Goal: Information Seeking & Learning: Learn about a topic

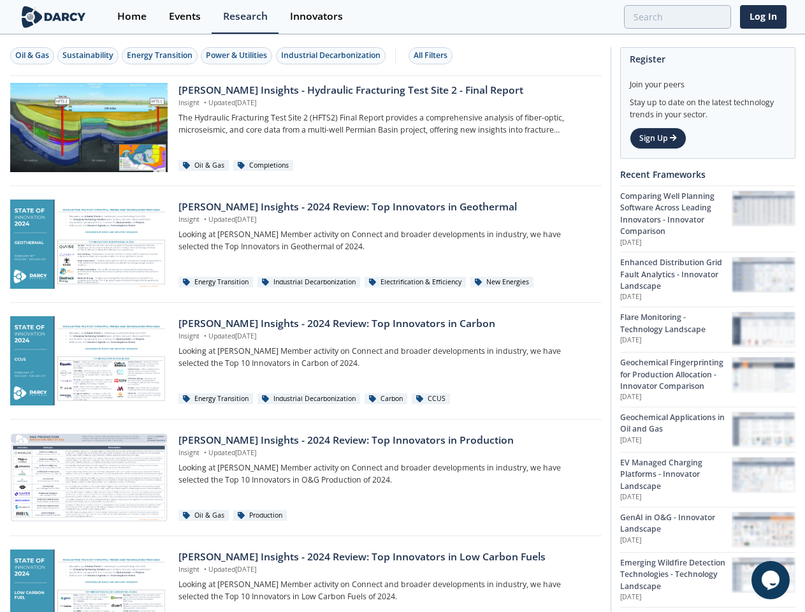
click at [32, 55] on div "Oil & Gas" at bounding box center [32, 55] width 34 height 11
click at [89, 55] on div "Sustainability" at bounding box center [87, 55] width 51 height 11
click at [161, 55] on div "Energy Transition" at bounding box center [160, 55] width 66 height 11
click at [238, 55] on div "Power & Utilities" at bounding box center [236, 55] width 61 height 11
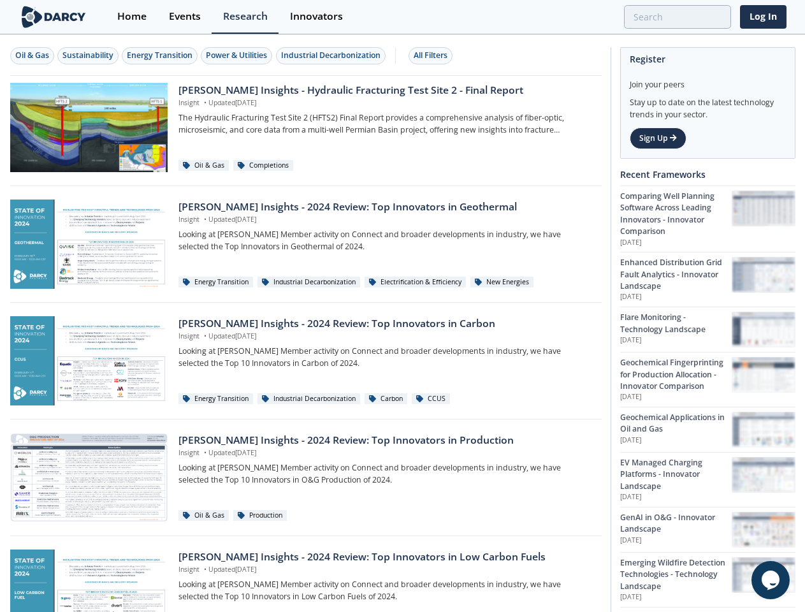
click at [333, 55] on div "Industrial Decarbonization" at bounding box center [330, 55] width 99 height 11
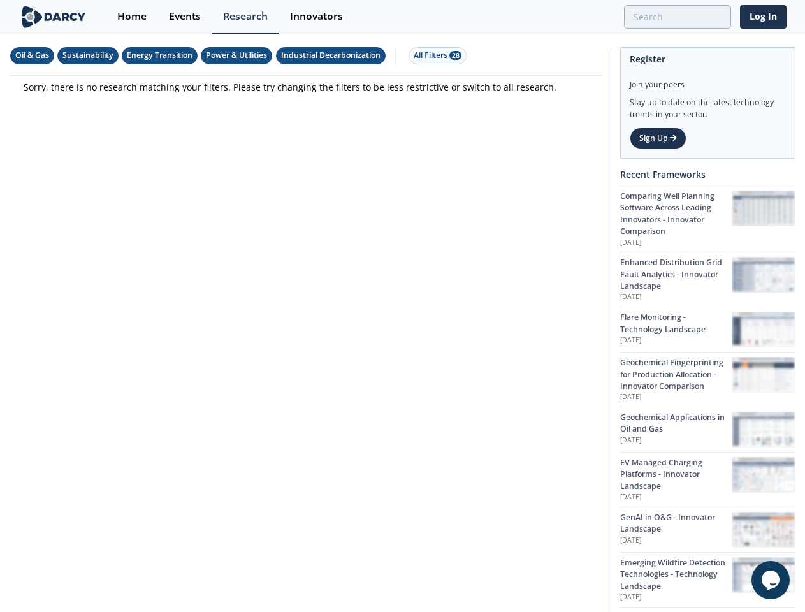
click at [434, 55] on div "All Filters 28" at bounding box center [438, 55] width 48 height 11
click at [770, 580] on icon "$i18n('chat', 'chat_widget')" at bounding box center [770, 579] width 18 height 19
